Goal: Task Accomplishment & Management: Complete application form

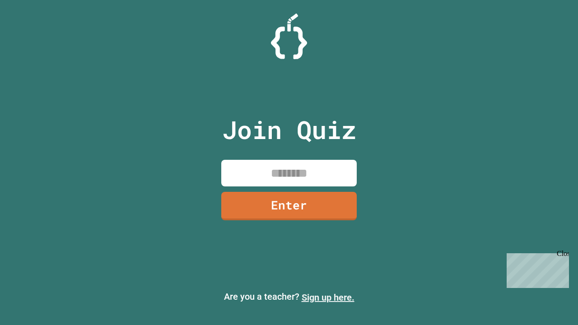
click at [328, 297] on link "Sign up here." at bounding box center [327, 297] width 53 height 11
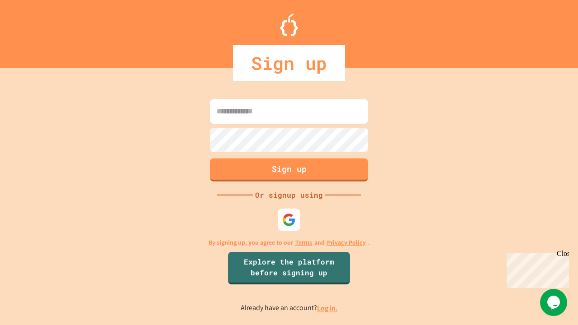
click at [328, 308] on link "Log in." at bounding box center [327, 307] width 21 height 9
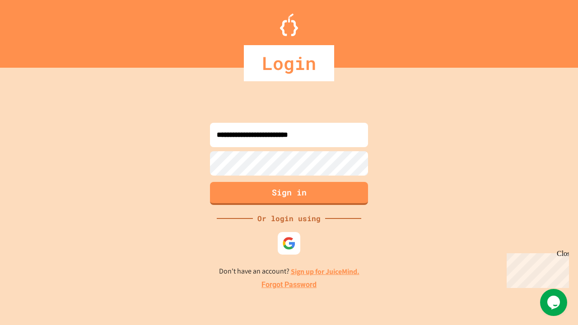
type input "**********"
